Goal: Task Accomplishment & Management: Manage account settings

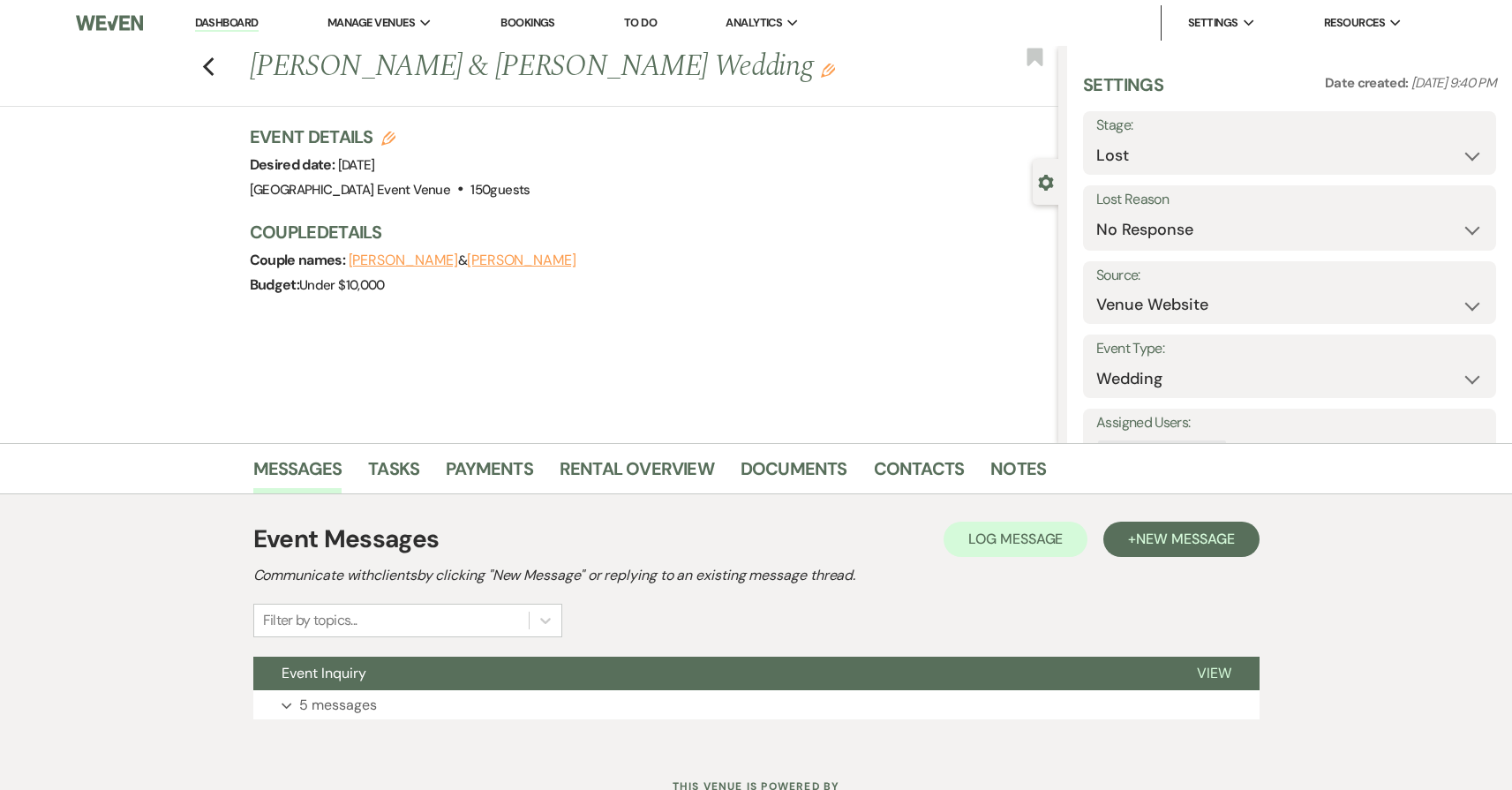
click at [518, 25] on link "Bookings" at bounding box center [527, 23] width 54 height 15
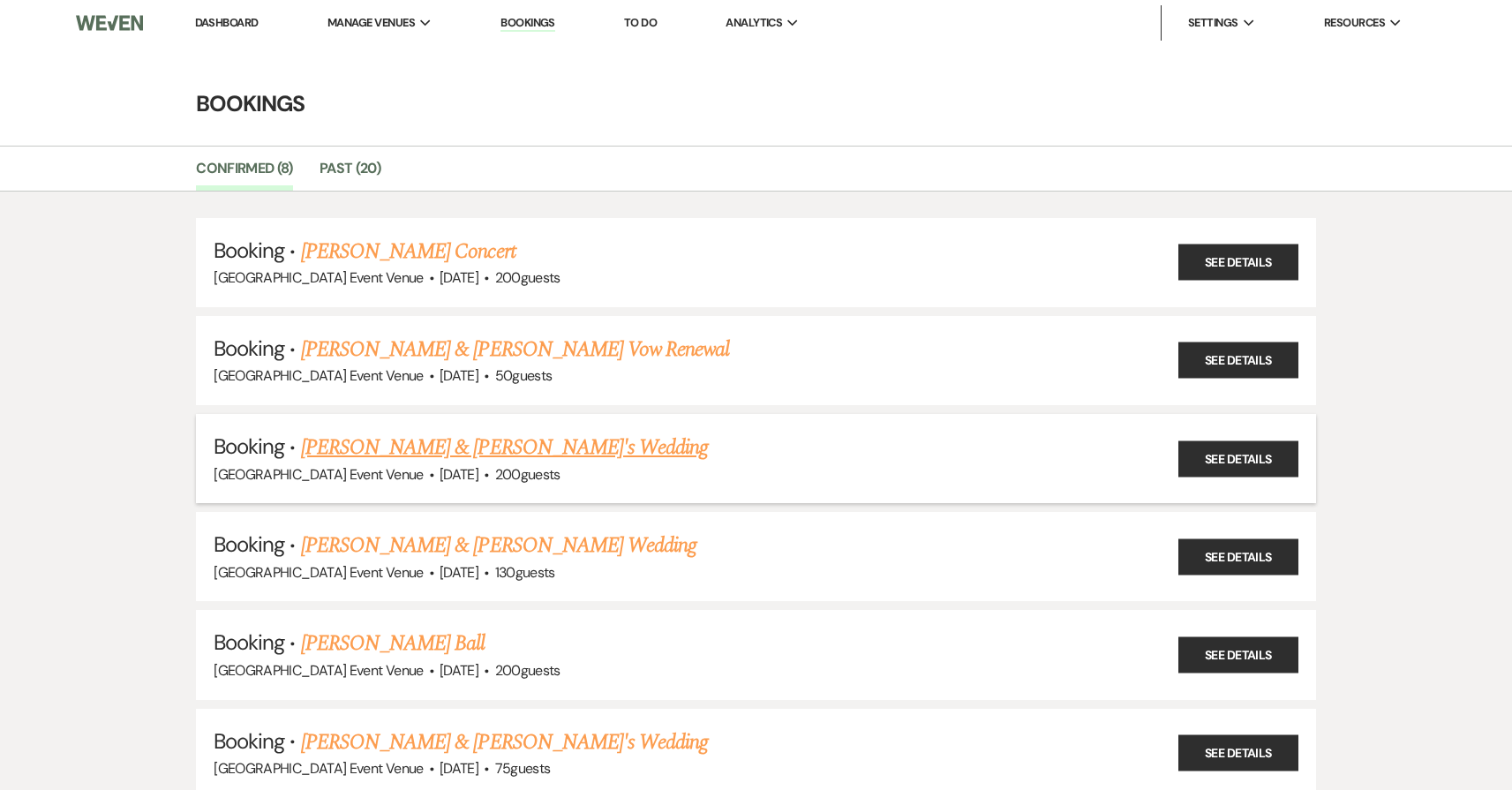
click at [529, 452] on link "[PERSON_NAME] & [PERSON_NAME]'s Wedding" at bounding box center [505, 447] width 408 height 31
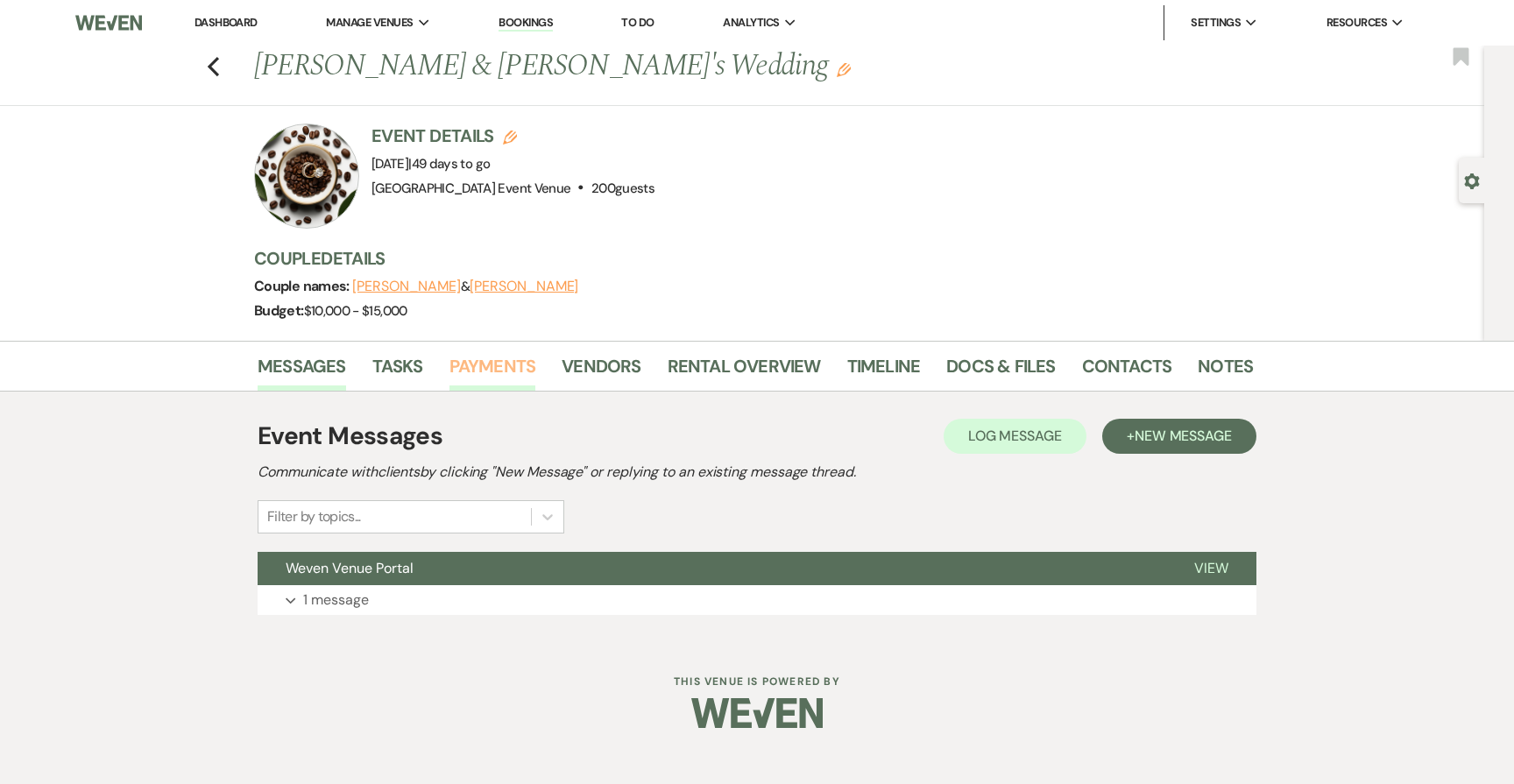
click at [502, 370] on link "Payments" at bounding box center [493, 371] width 87 height 39
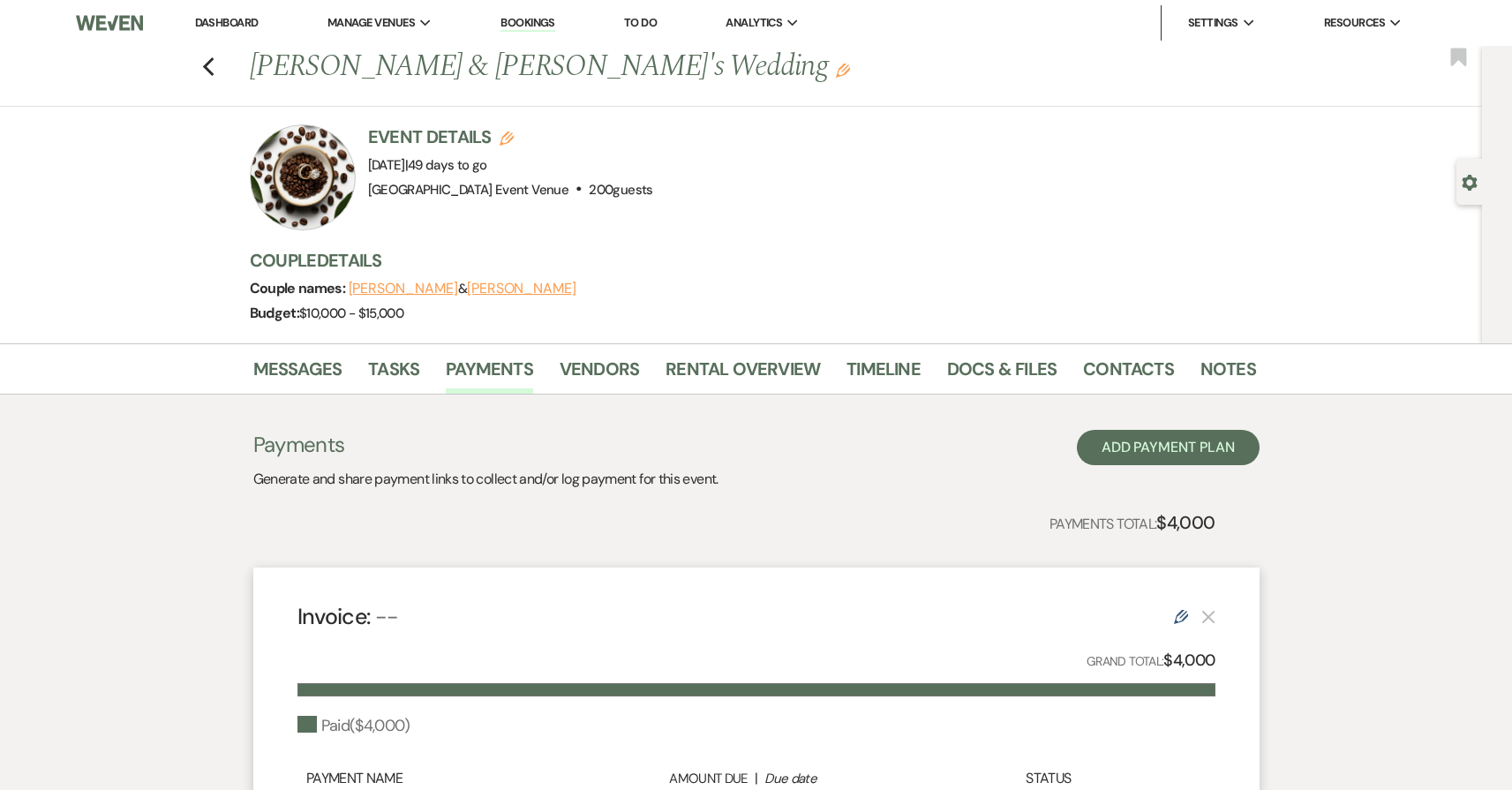
scroll to position [300, 0]
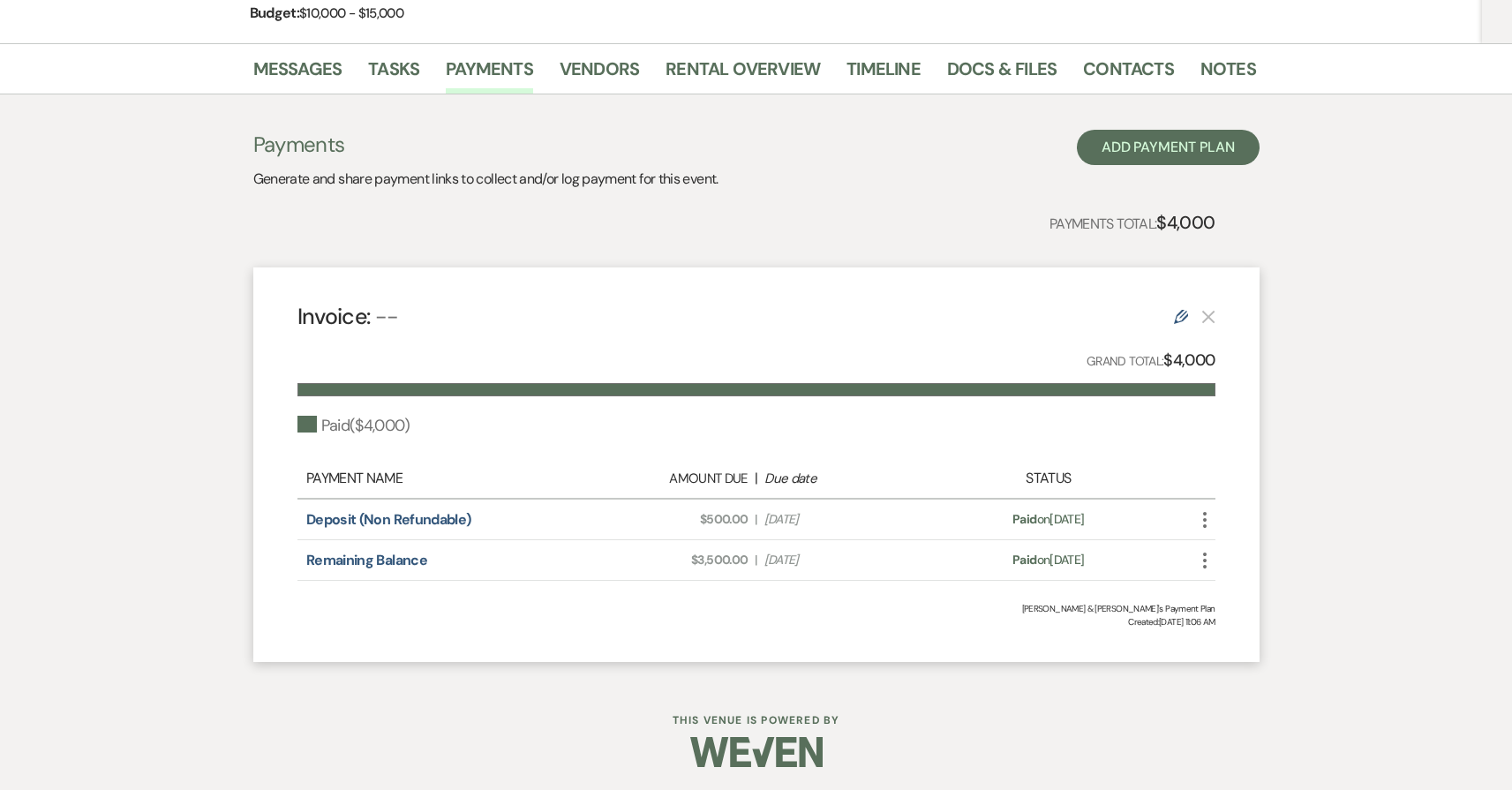
drag, startPoint x: 1093, startPoint y: 562, endPoint x: 684, endPoint y: 556, distance: 409.0
click at [684, 556] on div "Remaining Balance Amount Due: $3,500.00 | Due Date [DATE] Payment status: Paid …" at bounding box center [756, 560] width 918 height 41
copy div "$3,500.00 | Due Date [DATE] Payment status: Paid on [DATE]"
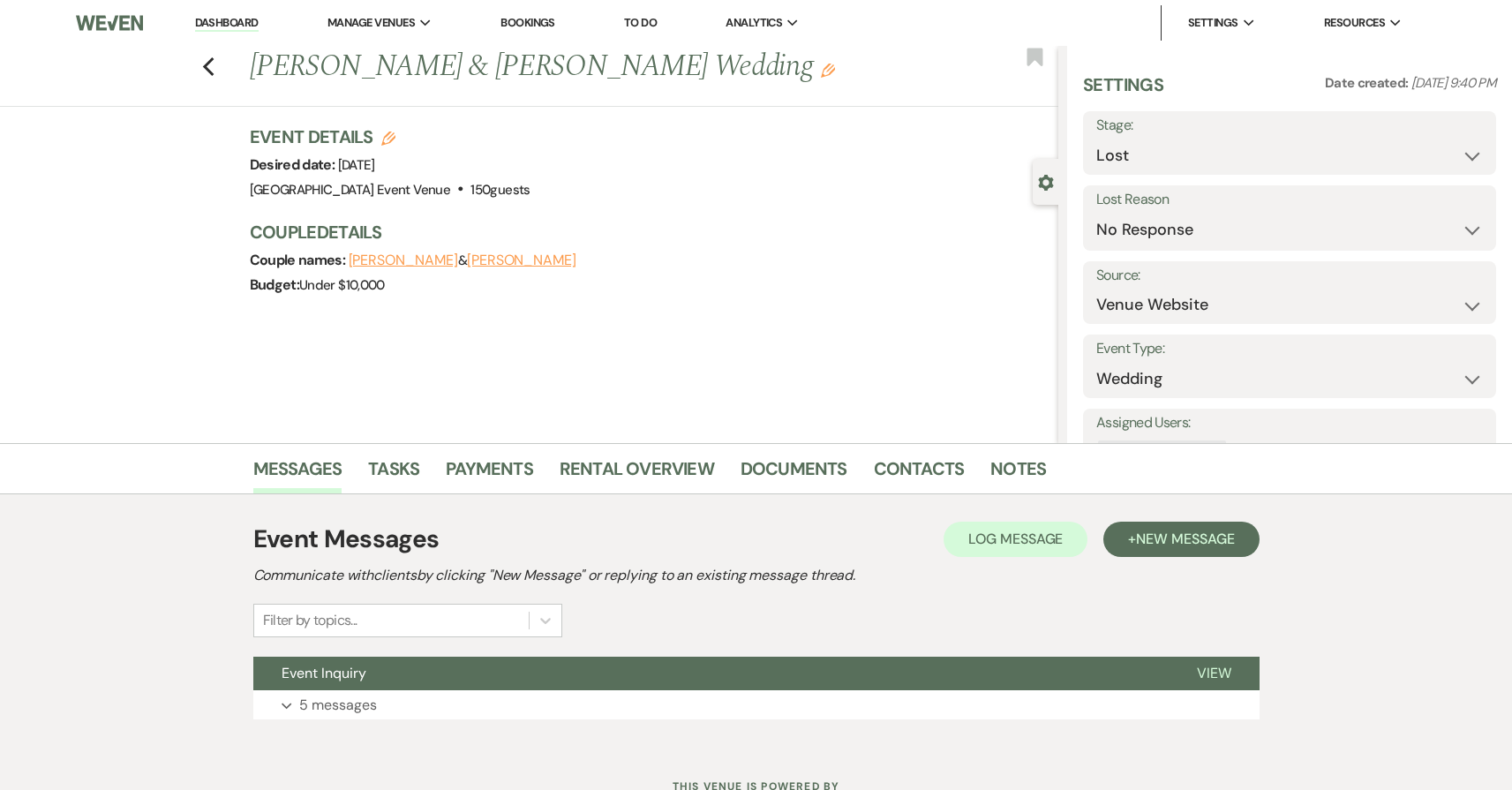
click at [521, 26] on link "Bookings" at bounding box center [527, 23] width 54 height 15
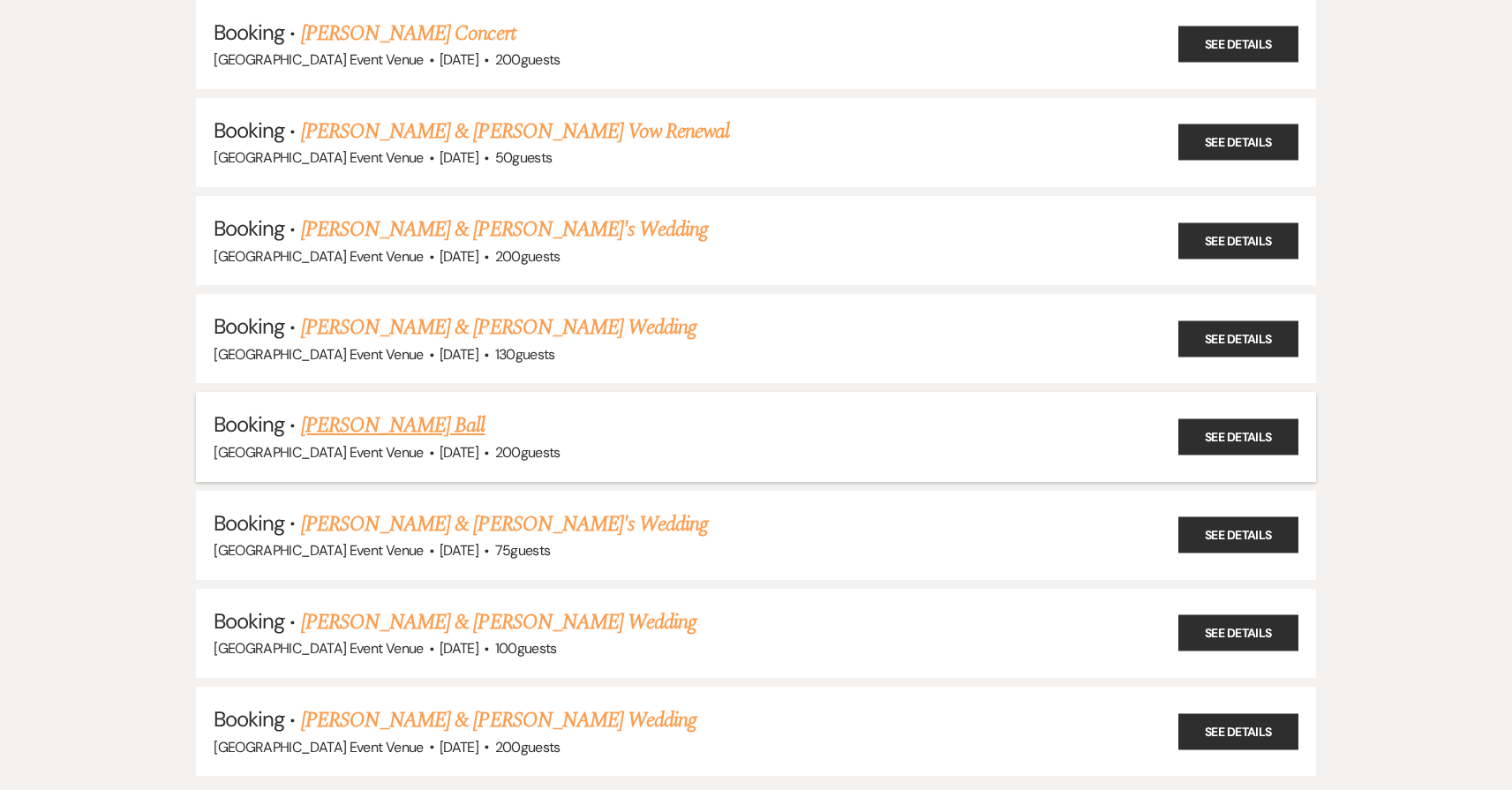
scroll to position [214, 0]
